Goal: Task Accomplishment & Management: Manage account settings

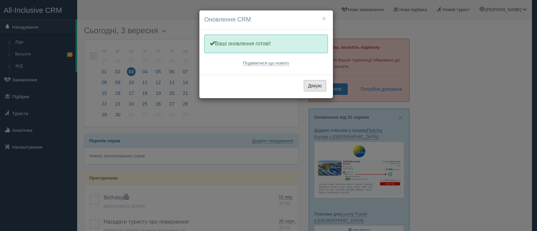
click at [319, 86] on button "Дякую" at bounding box center [315, 85] width 22 height 11
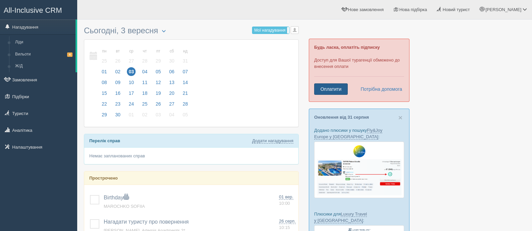
click at [329, 90] on link "Оплатити" at bounding box center [331, 88] width 34 height 11
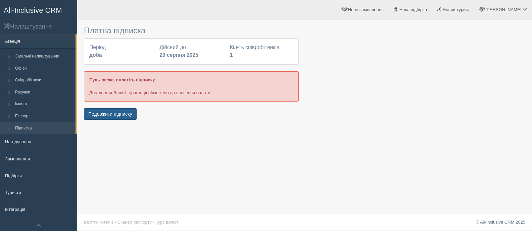
click at [104, 112] on button "Подовжити підписку" at bounding box center [110, 113] width 53 height 11
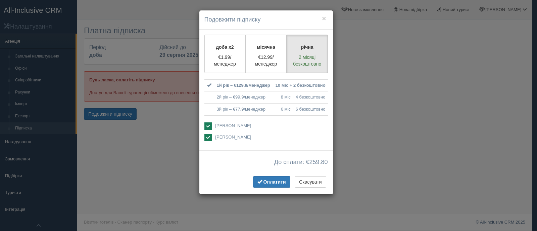
click at [207, 125] on ins at bounding box center [207, 125] width 7 height 7
checkbox input "false"
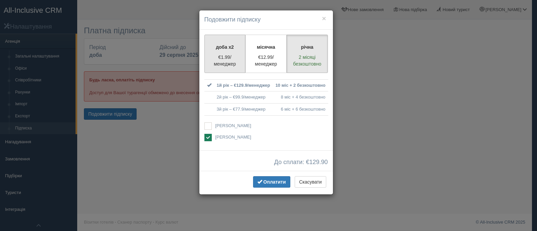
click at [230, 62] on p "€1.99/менеджер" at bounding box center [225, 60] width 33 height 13
radio input "true"
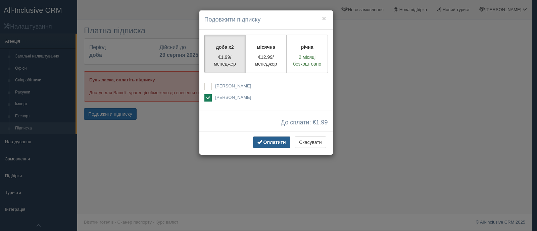
click at [268, 141] on span "Оплатити" at bounding box center [274, 141] width 22 height 5
